Goal: Use online tool/utility: Utilize a website feature to perform a specific function

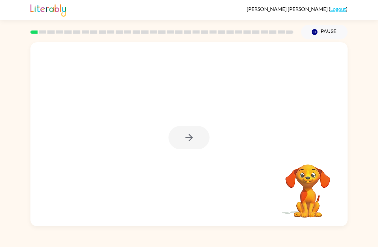
click at [67, 151] on div at bounding box center [188, 134] width 317 height 184
click at [185, 134] on icon "button" at bounding box center [189, 137] width 11 height 11
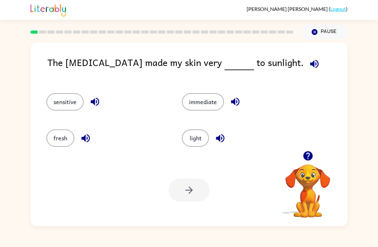
click at [194, 140] on button "light" at bounding box center [195, 137] width 27 height 17
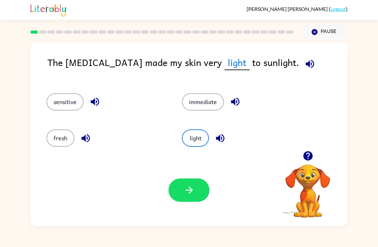
click at [184, 193] on icon "button" at bounding box center [189, 190] width 11 height 11
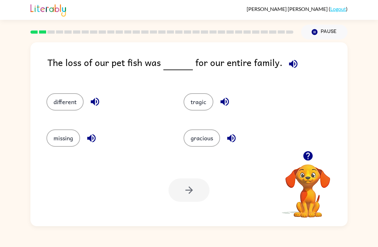
click at [68, 105] on button "different" at bounding box center [64, 101] width 37 height 17
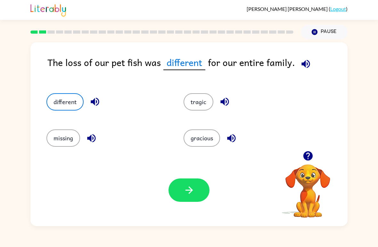
click at [197, 185] on button "button" at bounding box center [189, 189] width 41 height 23
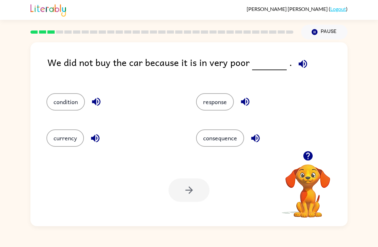
click at [66, 104] on button "condition" at bounding box center [65, 101] width 38 height 17
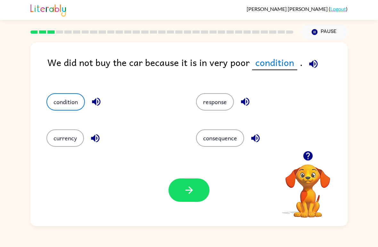
click at [208, 135] on button "consequence" at bounding box center [220, 137] width 48 height 17
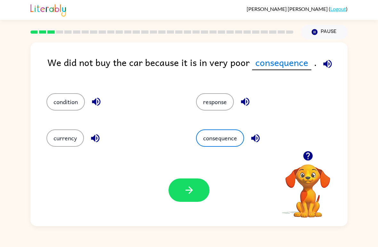
click at [62, 97] on button "condition" at bounding box center [65, 101] width 38 height 17
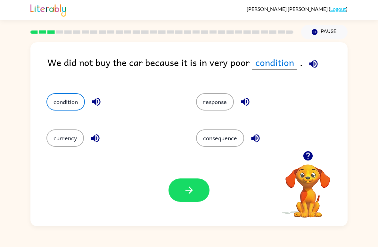
click at [184, 185] on icon "button" at bounding box center [189, 190] width 11 height 11
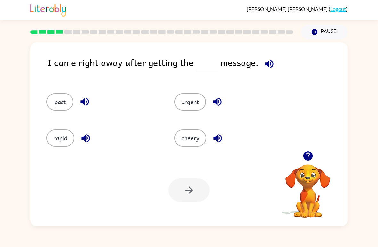
click at [199, 99] on button "urgent" at bounding box center [190, 101] width 32 height 17
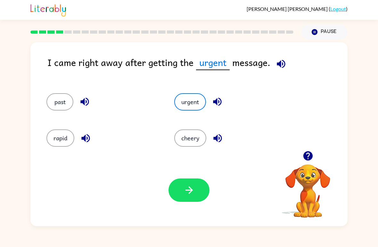
click at [194, 183] on button "button" at bounding box center [189, 189] width 41 height 23
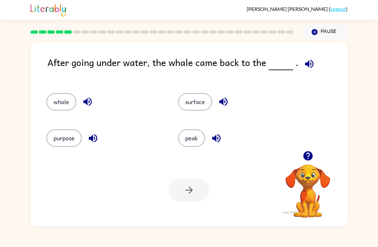
click at [197, 100] on button "surface" at bounding box center [195, 101] width 34 height 17
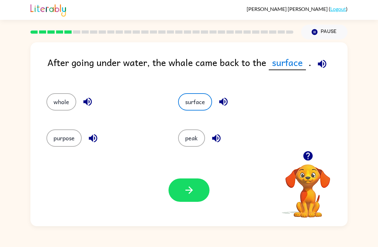
click at [192, 198] on button "button" at bounding box center [189, 189] width 41 height 23
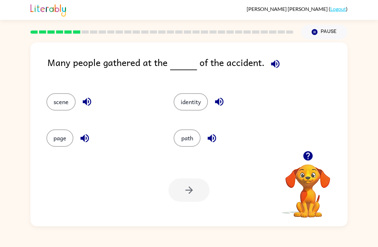
click at [61, 105] on button "scene" at bounding box center [60, 101] width 29 height 17
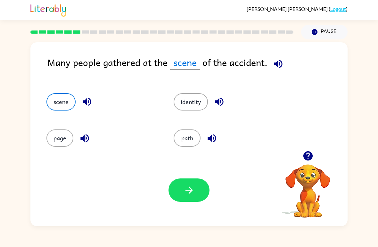
click at [186, 100] on button "identity" at bounding box center [191, 101] width 34 height 17
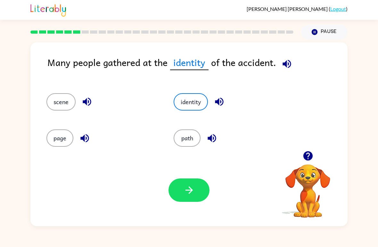
click at [180, 189] on button "button" at bounding box center [189, 189] width 41 height 23
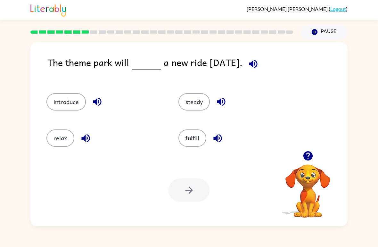
click at [69, 96] on button "introduce" at bounding box center [65, 101] width 39 height 17
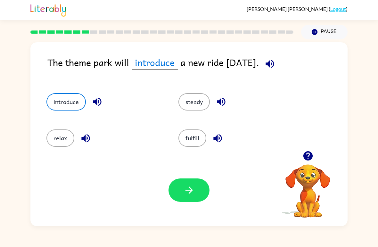
click at [187, 190] on icon "button" at bounding box center [189, 190] width 11 height 11
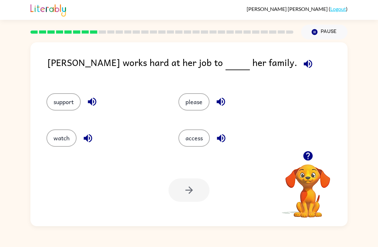
click at [184, 131] on button "access" at bounding box center [193, 137] width 31 height 17
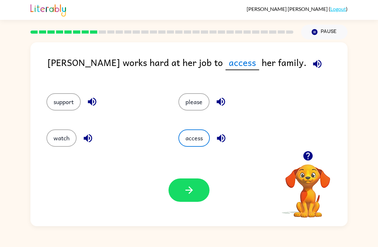
click at [184, 185] on icon "button" at bounding box center [189, 190] width 11 height 11
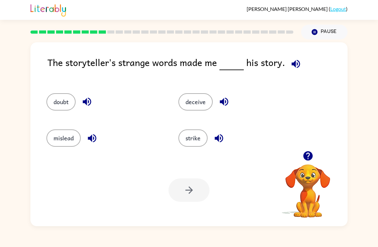
click at [77, 97] on div "doubt" at bounding box center [104, 101] width 117 height 17
click at [67, 105] on button "doubt" at bounding box center [60, 101] width 29 height 17
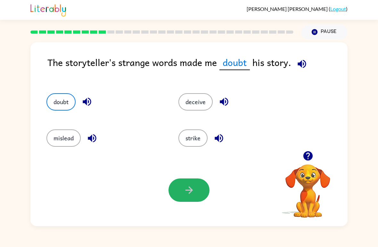
click at [202, 183] on button "button" at bounding box center [189, 189] width 41 height 23
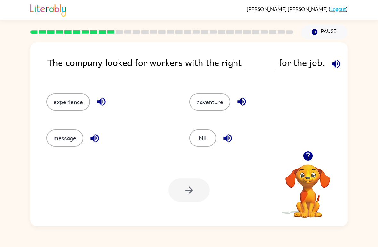
click at [81, 102] on button "experience" at bounding box center [68, 101] width 44 height 17
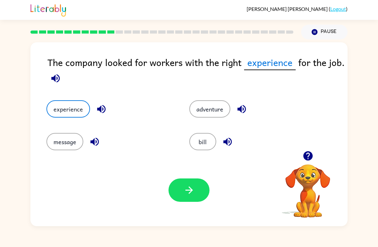
click at [197, 187] on button "button" at bounding box center [189, 189] width 41 height 23
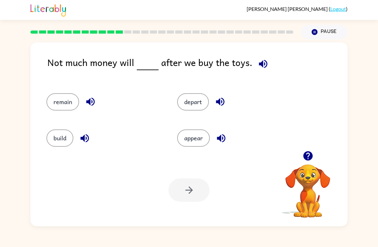
click at [65, 94] on button "remain" at bounding box center [62, 101] width 33 height 17
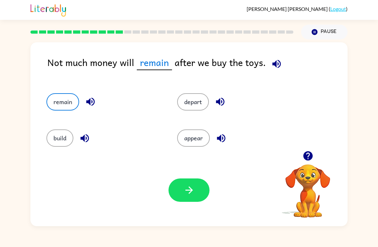
click at [178, 198] on button "button" at bounding box center [189, 189] width 41 height 23
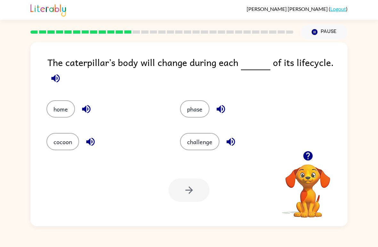
click at [202, 118] on button "phase" at bounding box center [194, 108] width 29 height 17
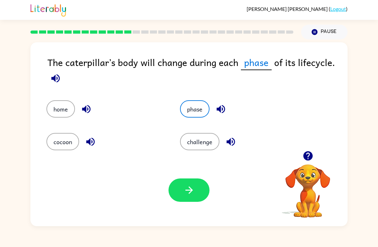
click at [209, 184] on div at bounding box center [189, 189] width 41 height 23
click at [209, 183] on div at bounding box center [189, 189] width 41 height 23
click at [193, 188] on icon "button" at bounding box center [189, 190] width 11 height 11
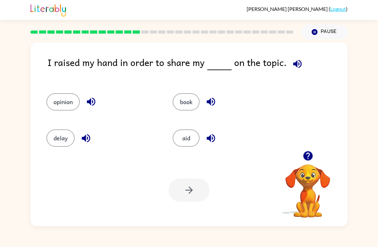
click at [72, 108] on button "opinion" at bounding box center [62, 101] width 33 height 17
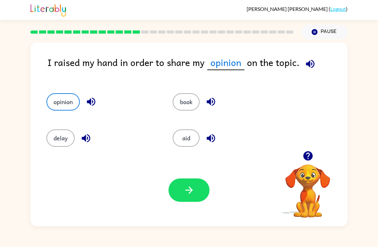
click at [192, 195] on icon "button" at bounding box center [189, 190] width 11 height 11
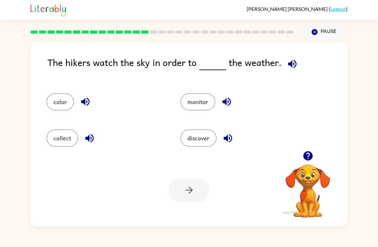
click at [196, 140] on button "discover" at bounding box center [198, 137] width 36 height 17
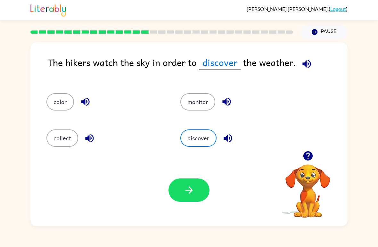
click at [184, 186] on icon "button" at bounding box center [189, 190] width 11 height 11
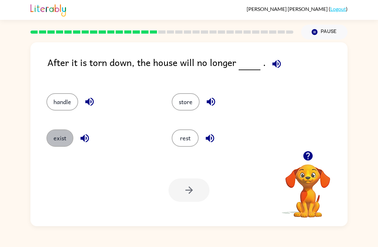
click at [60, 138] on button "exist" at bounding box center [59, 137] width 27 height 17
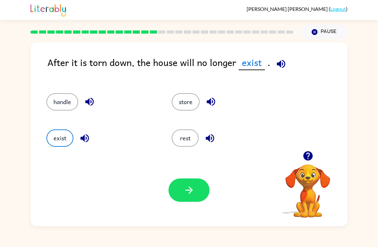
click at [189, 189] on icon "button" at bounding box center [189, 190] width 11 height 11
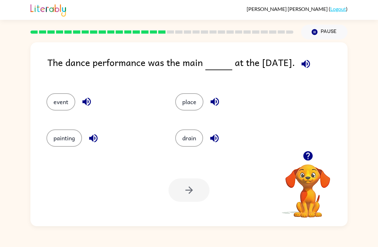
click at [191, 115] on div "place" at bounding box center [227, 99] width 129 height 36
click at [184, 94] on button "place" at bounding box center [189, 101] width 28 height 17
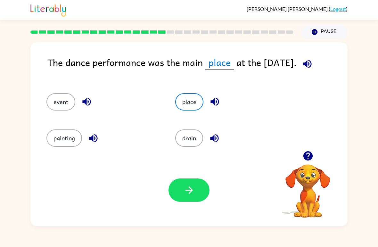
click at [189, 185] on icon "button" at bounding box center [189, 190] width 11 height 11
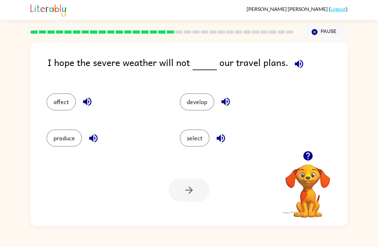
click at [57, 103] on button "affect" at bounding box center [60, 101] width 29 height 17
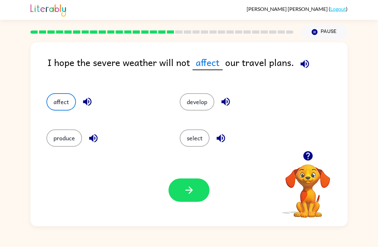
click at [180, 184] on button "button" at bounding box center [189, 189] width 41 height 23
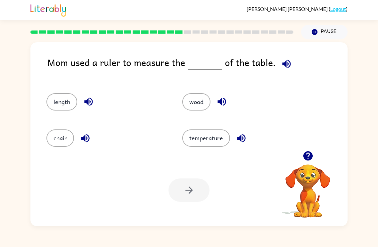
click at [197, 107] on button "wood" at bounding box center [196, 101] width 28 height 17
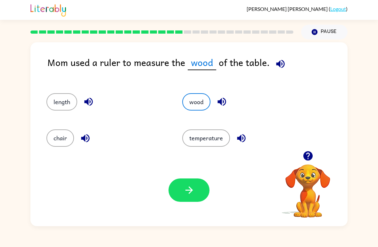
click at [180, 192] on button "button" at bounding box center [189, 189] width 41 height 23
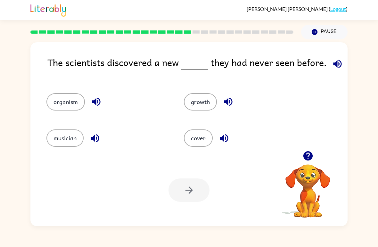
click at [79, 109] on button "organism" at bounding box center [65, 101] width 38 height 17
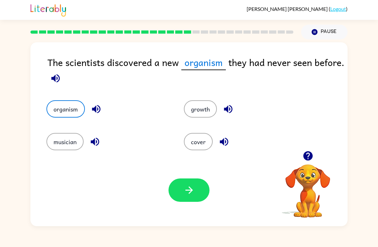
click at [191, 196] on icon "button" at bounding box center [189, 190] width 11 height 11
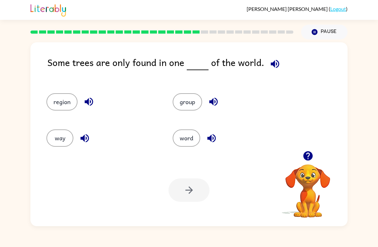
click at [192, 106] on button "group" at bounding box center [187, 101] width 29 height 17
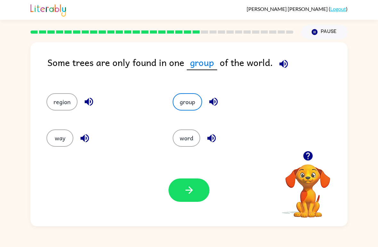
click at [186, 197] on button "button" at bounding box center [189, 189] width 41 height 23
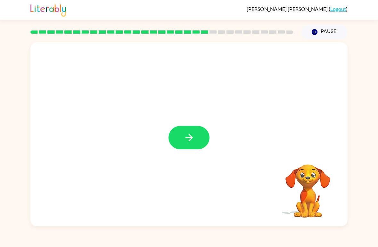
click at [205, 183] on div at bounding box center [188, 134] width 317 height 184
click at [186, 142] on icon "button" at bounding box center [189, 137] width 11 height 11
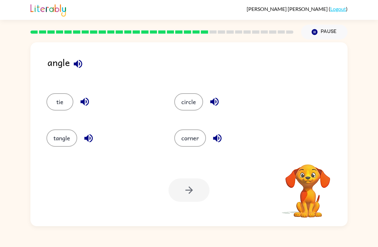
click at [188, 138] on button "corner" at bounding box center [190, 137] width 32 height 17
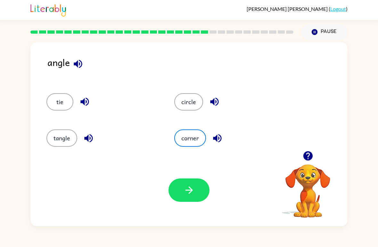
click at [185, 139] on button "corner" at bounding box center [190, 137] width 32 height 17
click at [194, 189] on icon "button" at bounding box center [189, 190] width 11 height 11
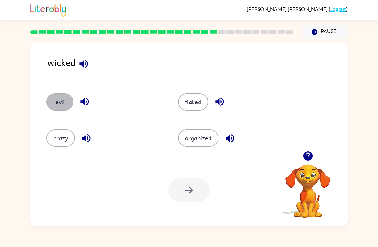
click at [54, 103] on button "evil" at bounding box center [59, 101] width 27 height 17
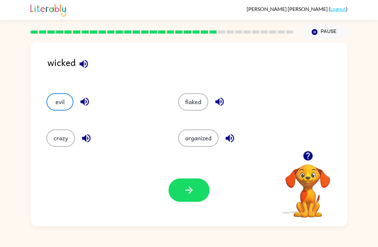
click at [183, 192] on button "button" at bounding box center [189, 189] width 41 height 23
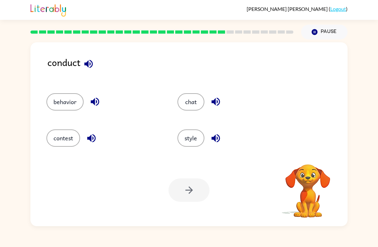
click at [58, 139] on button "contest" at bounding box center [63, 137] width 34 height 17
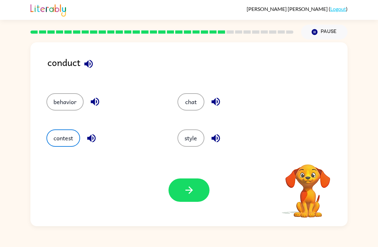
click at [186, 195] on icon "button" at bounding box center [189, 190] width 11 height 11
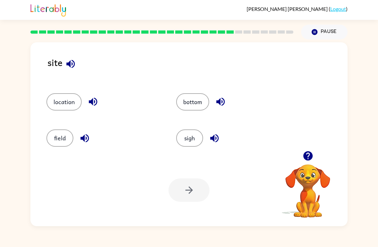
click at [197, 111] on button "bottom" at bounding box center [192, 101] width 33 height 17
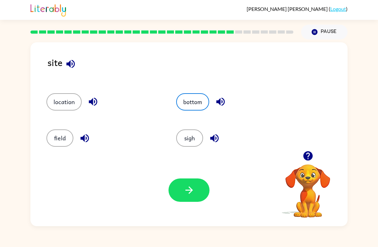
click at [199, 113] on div "bottom" at bounding box center [229, 99] width 130 height 36
click at [178, 193] on button "button" at bounding box center [189, 189] width 41 height 23
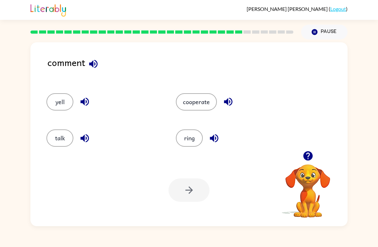
click at [62, 135] on button "talk" at bounding box center [59, 137] width 27 height 17
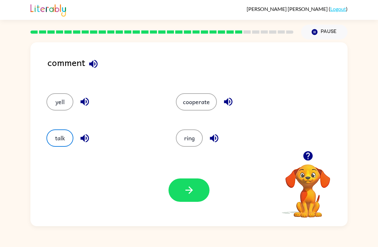
click at [191, 188] on icon "button" at bounding box center [189, 190] width 11 height 11
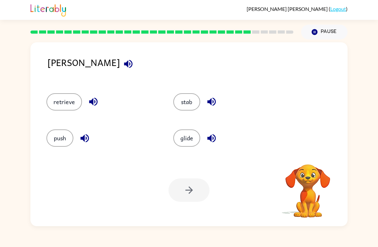
click at [123, 64] on icon "button" at bounding box center [128, 63] width 11 height 11
click at [59, 101] on button "retrieve" at bounding box center [64, 101] width 36 height 17
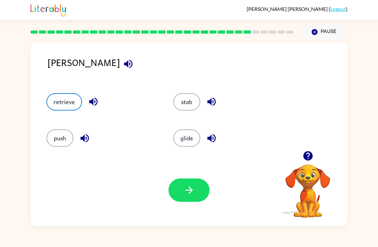
click at [94, 102] on icon "button" at bounding box center [93, 101] width 11 height 11
click at [82, 136] on icon "button" at bounding box center [84, 138] width 11 height 11
click at [211, 95] on button "button" at bounding box center [211, 102] width 16 height 16
click at [214, 135] on icon "button" at bounding box center [211, 138] width 8 height 8
click at [179, 191] on button "button" at bounding box center [189, 189] width 41 height 23
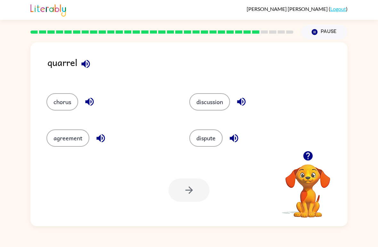
click at [87, 71] on button "button" at bounding box center [86, 64] width 16 height 16
click at [201, 96] on button "discussion" at bounding box center [209, 101] width 41 height 17
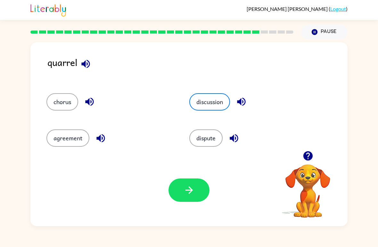
click at [190, 181] on button "button" at bounding box center [189, 189] width 41 height 23
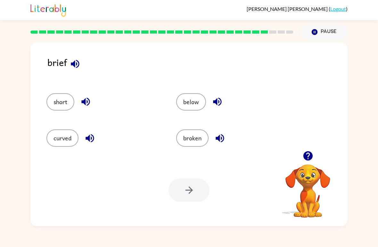
click at [90, 72] on div "brief" at bounding box center [197, 67] width 300 height 25
click at [77, 66] on icon "button" at bounding box center [75, 64] width 8 height 8
click at [94, 142] on icon "button" at bounding box center [89, 138] width 11 height 11
click at [78, 96] on div "short" at bounding box center [103, 101] width 115 height 17
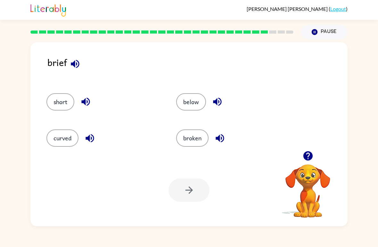
click at [91, 100] on icon "button" at bounding box center [85, 101] width 11 height 11
click at [215, 98] on icon "button" at bounding box center [217, 101] width 11 height 11
click at [218, 143] on icon "button" at bounding box center [219, 138] width 11 height 11
click at [200, 136] on button "broken" at bounding box center [192, 137] width 32 height 17
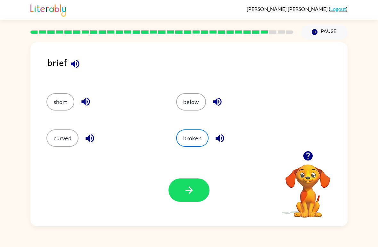
click at [182, 187] on button "button" at bounding box center [189, 189] width 41 height 23
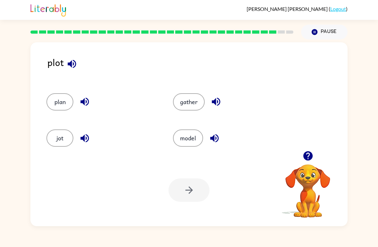
click at [50, 101] on button "plan" at bounding box center [59, 101] width 27 height 17
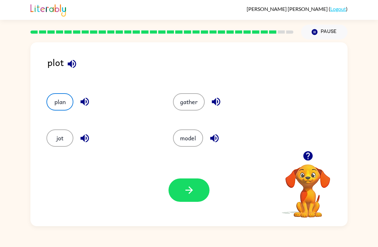
click at [180, 191] on button "button" at bounding box center [189, 189] width 41 height 23
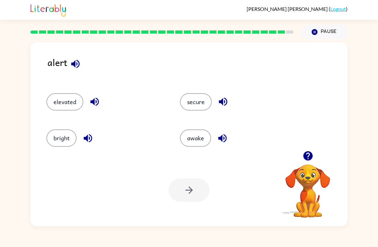
click at [190, 142] on button "awake" at bounding box center [195, 137] width 31 height 17
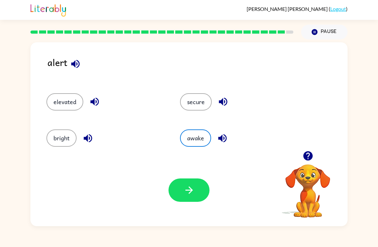
click at [196, 107] on button "secure" at bounding box center [196, 101] width 32 height 17
click at [186, 195] on icon "button" at bounding box center [189, 190] width 11 height 11
